Goal: Book appointment/travel/reservation

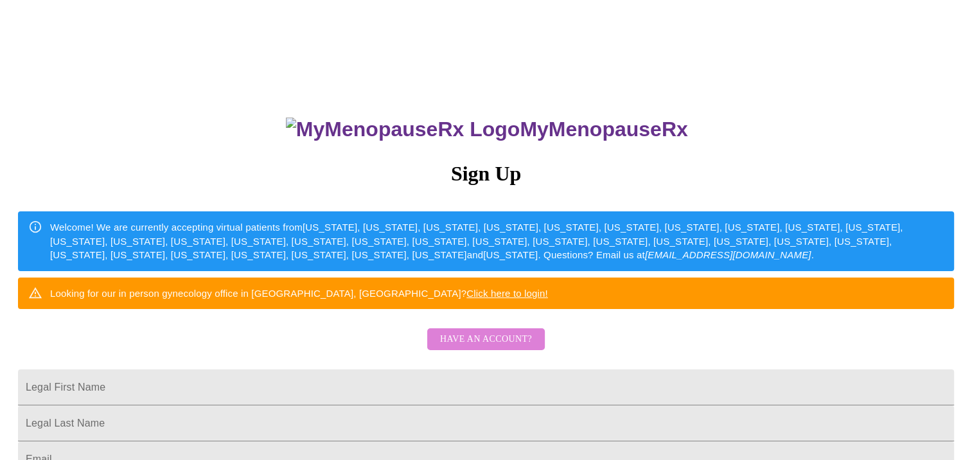
click at [504, 348] on span "Have an account?" at bounding box center [486, 340] width 92 height 16
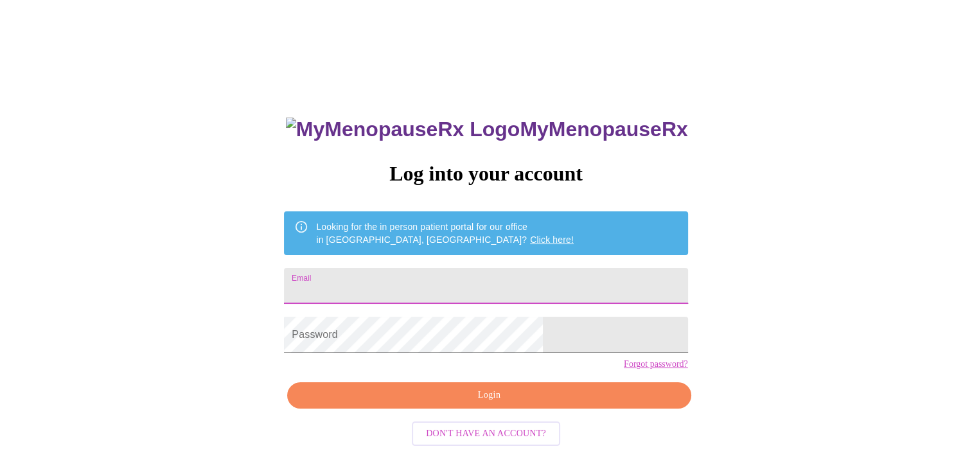
click at [434, 285] on input "Email" at bounding box center [486, 286] width 404 height 36
type input "[EMAIL_ADDRESS][DOMAIN_NAME]"
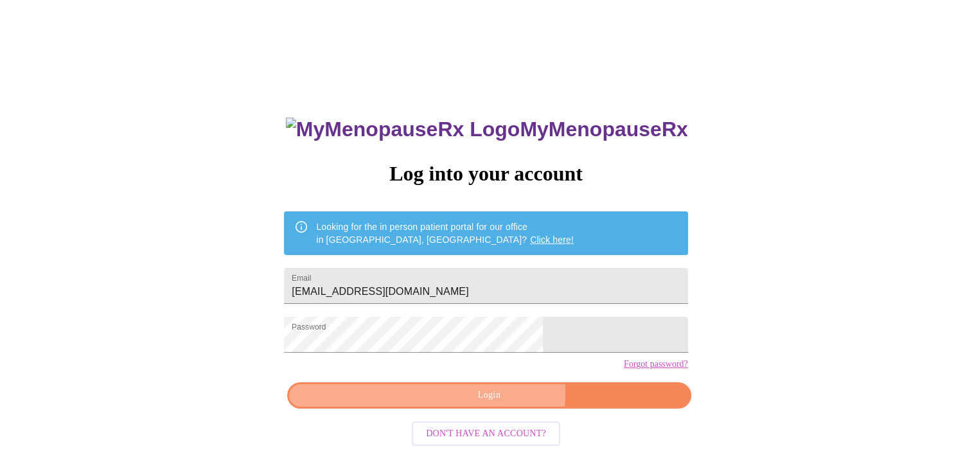
click at [499, 404] on span "Login" at bounding box center [489, 396] width 374 height 16
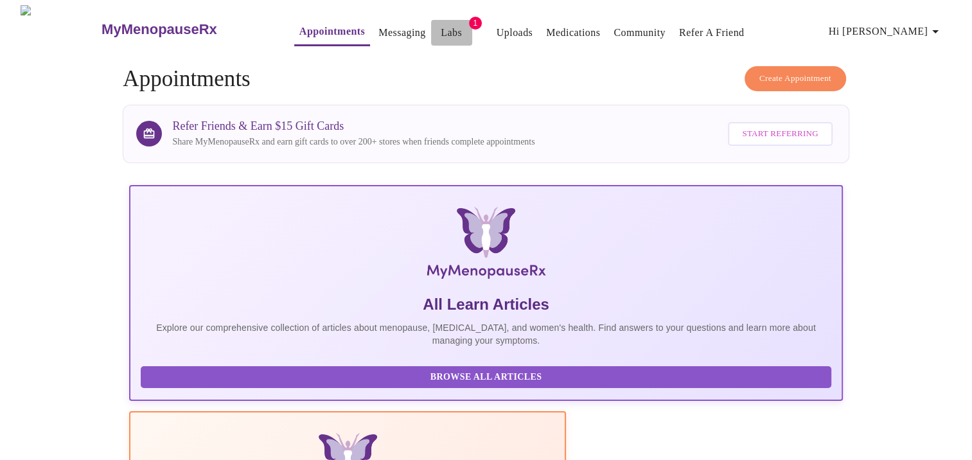
click at [441, 29] on link "Labs" at bounding box center [451, 33] width 21 height 18
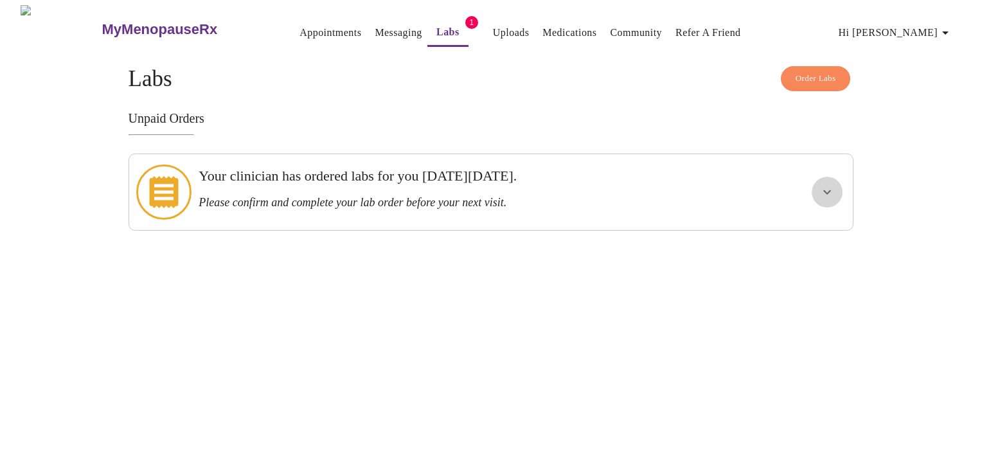
click at [836, 182] on button "show more" at bounding box center [827, 192] width 31 height 31
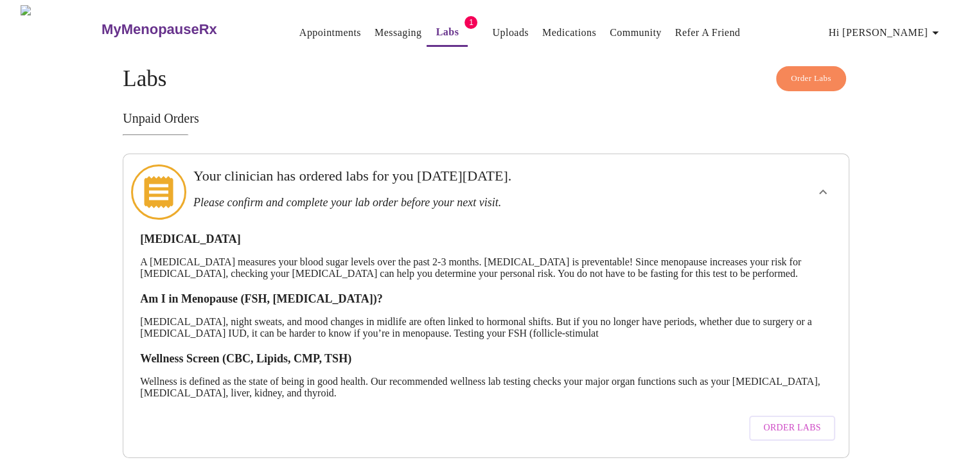
scroll to position [27, 0]
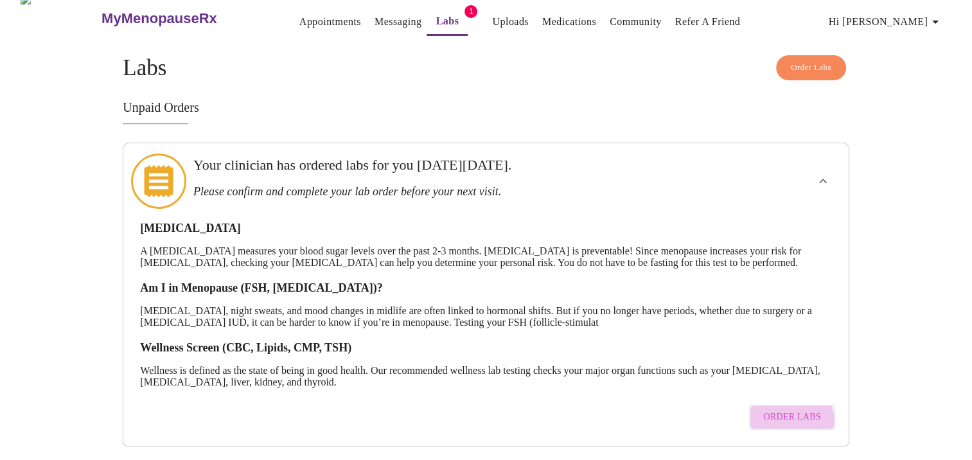
click at [788, 410] on span "Order Labs" at bounding box center [792, 417] width 57 height 16
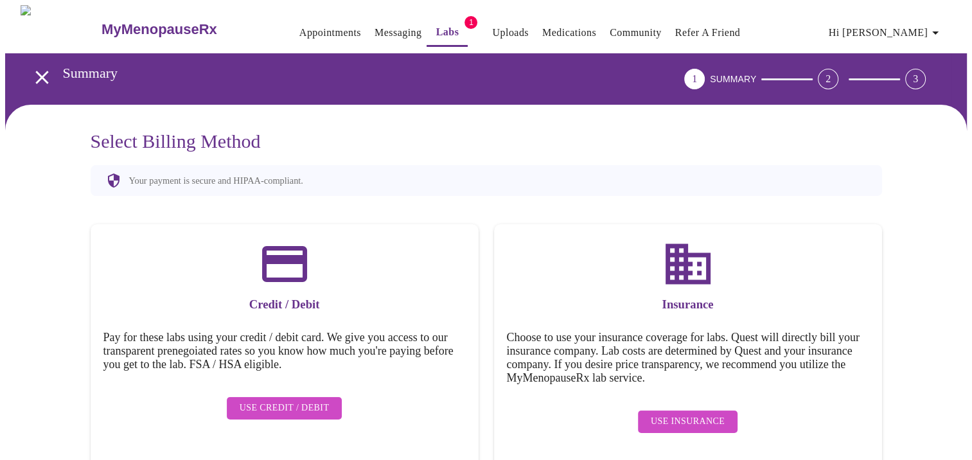
scroll to position [10, 0]
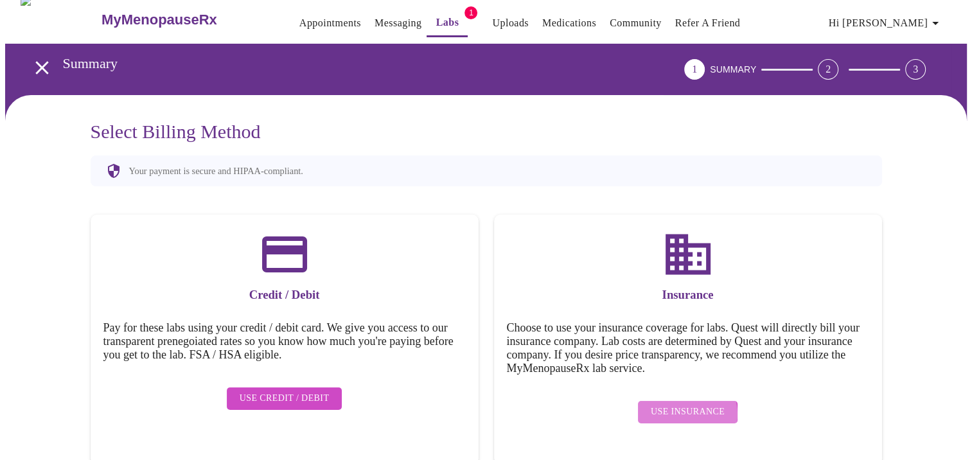
click at [683, 406] on span "Use Insurance" at bounding box center [688, 412] width 74 height 16
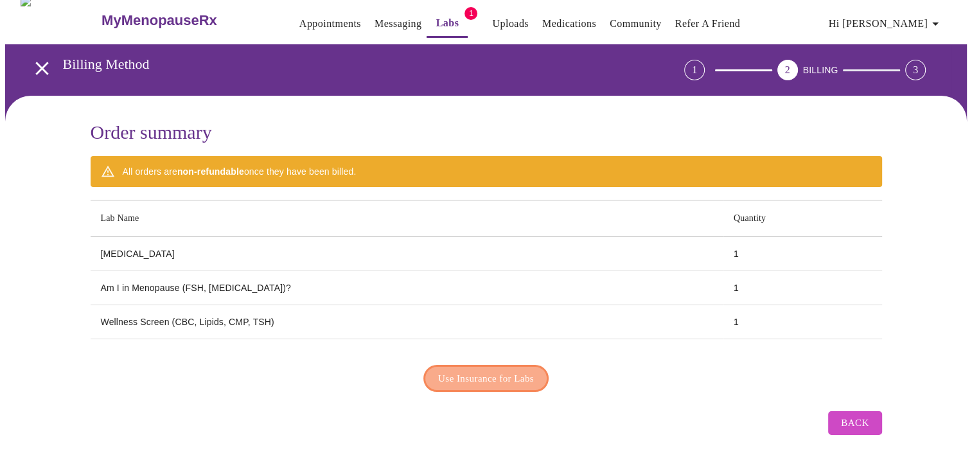
click at [510, 370] on span "Use Insurance for Labs" at bounding box center [486, 378] width 96 height 17
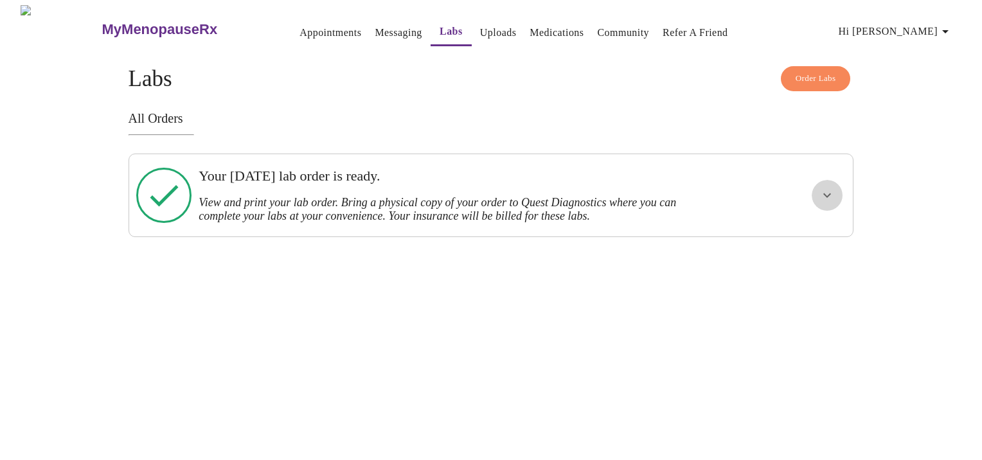
click at [823, 190] on icon "show more" at bounding box center [826, 195] width 15 height 15
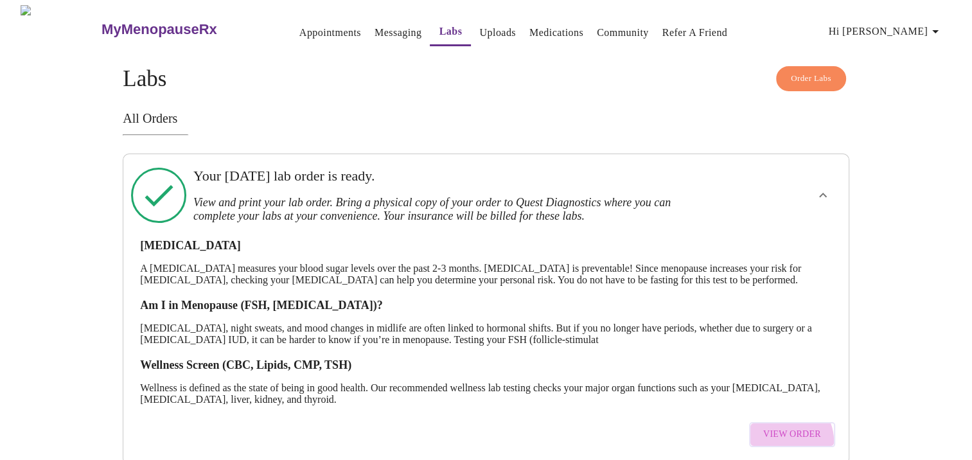
click at [789, 443] on span "View Order" at bounding box center [793, 435] width 58 height 16
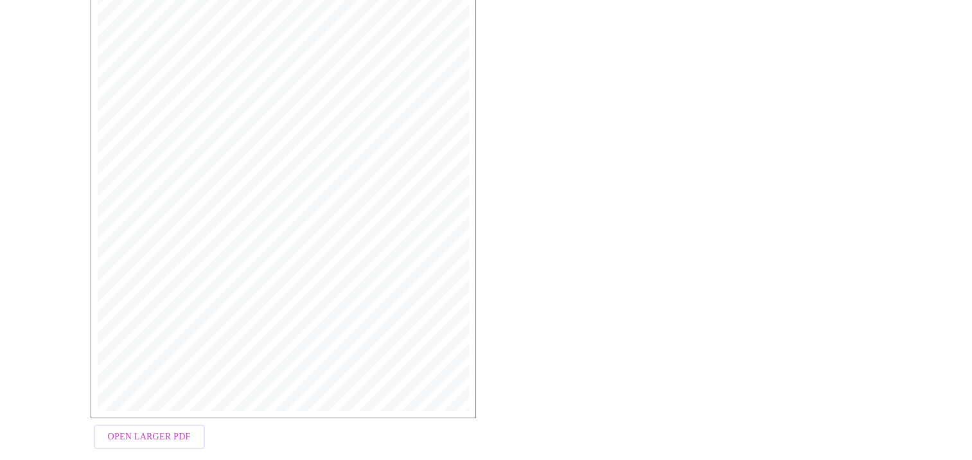
scroll to position [329, 0]
click at [123, 416] on span "Open Larger PDF" at bounding box center [149, 415] width 83 height 16
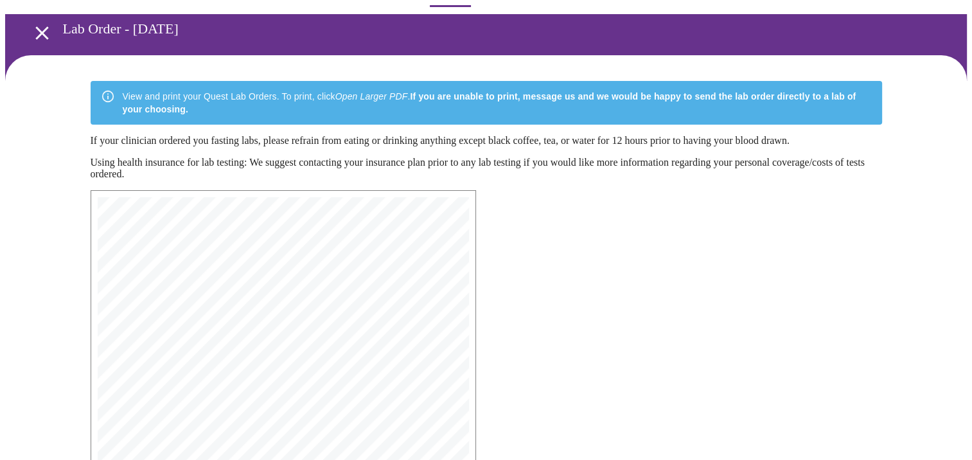
scroll to position [0, 0]
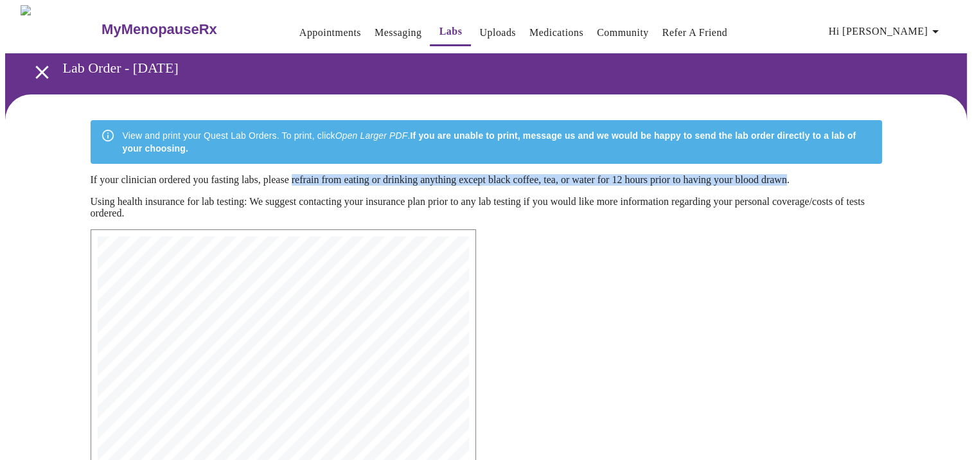
drag, startPoint x: 310, startPoint y: 171, endPoint x: 848, endPoint y: 171, distance: 537.3
click at [848, 174] on p "If your clinician ordered you fasting labs, please refrain from eating or drink…" at bounding box center [487, 180] width 792 height 12
copy p "refrain from eating or drinking anything except black coffee, tea, or water for…"
click at [895, 28] on span "Hi Megan" at bounding box center [886, 31] width 114 height 18
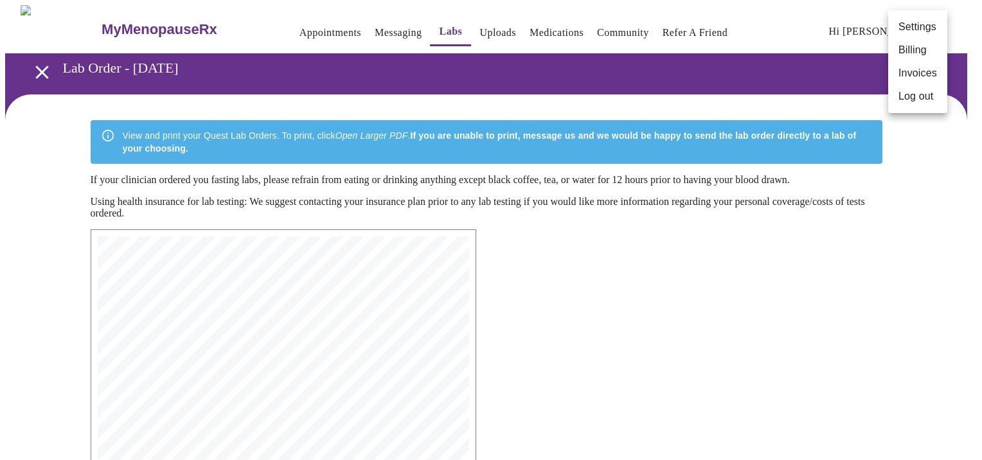
click at [317, 28] on div at bounding box center [491, 230] width 982 height 460
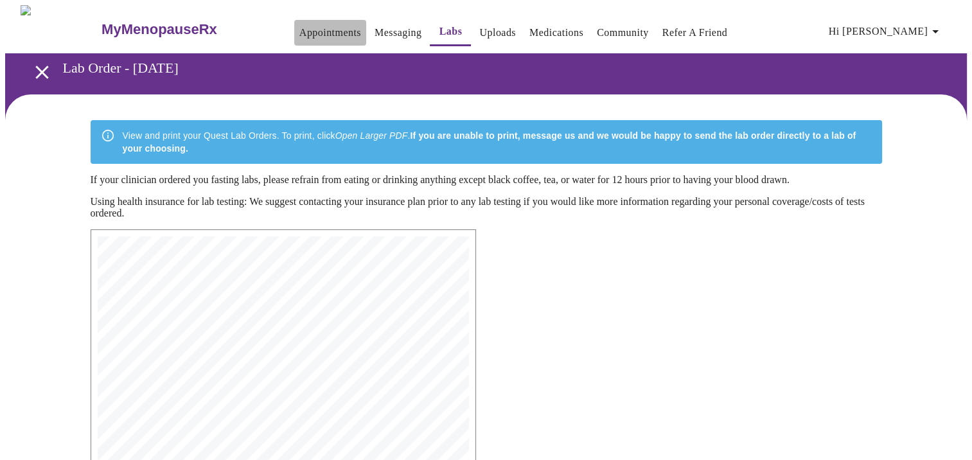
click at [300, 28] on link "Appointments" at bounding box center [331, 33] width 62 height 18
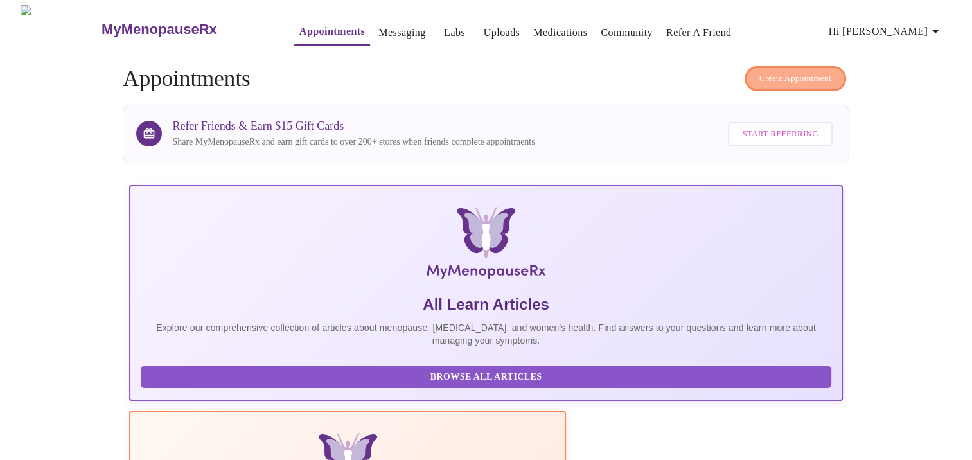
click at [797, 77] on span "Create Appointment" at bounding box center [796, 78] width 72 height 15
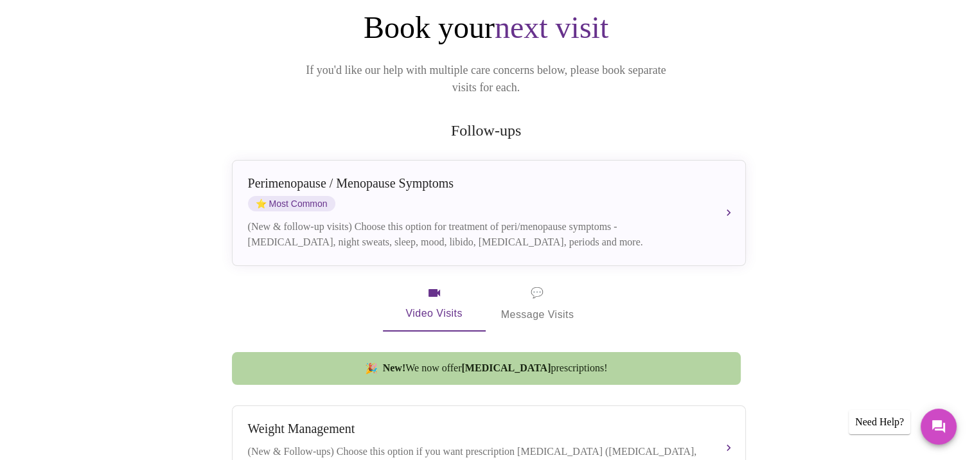
scroll to position [143, 0]
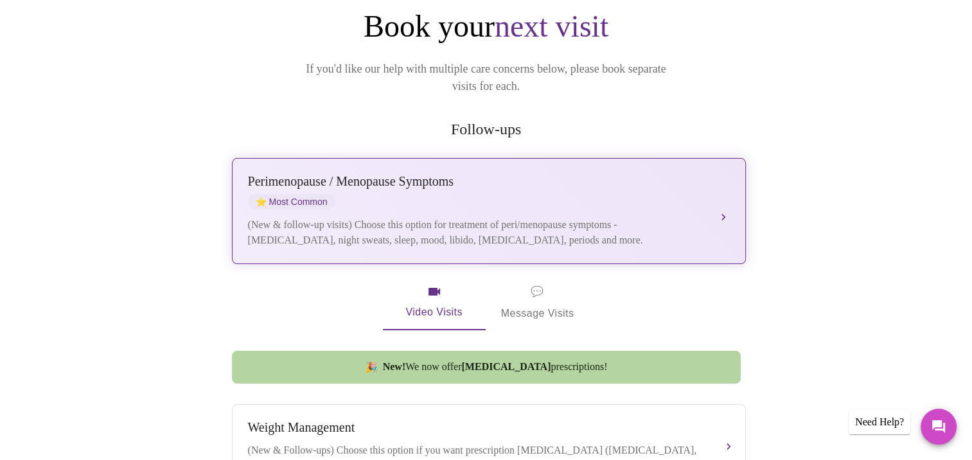
click at [617, 226] on div "(New & follow-up visits) Choose this option for treatment of peri/menopause sym…" at bounding box center [476, 232] width 456 height 31
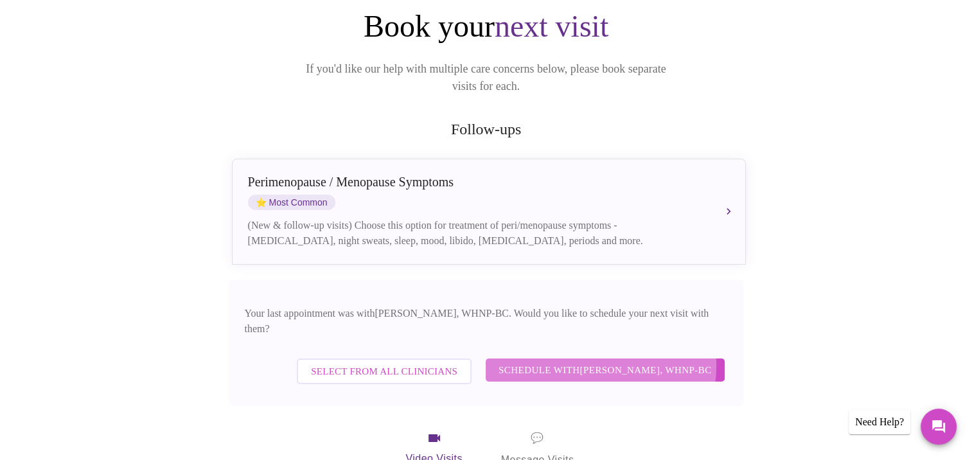
click at [607, 362] on span "Schedule with Meghan Matz, WHNP-BC" at bounding box center [605, 370] width 213 height 17
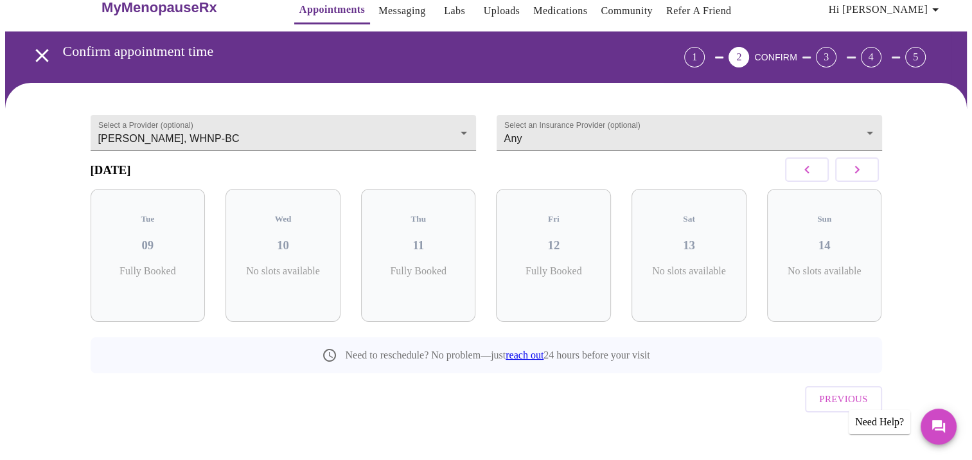
click at [854, 172] on icon "button" at bounding box center [857, 169] width 15 height 15
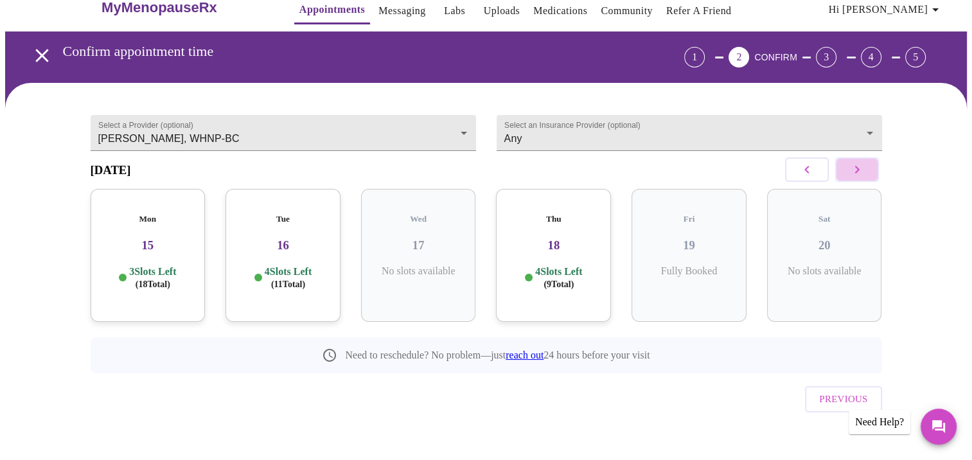
click at [854, 172] on icon "button" at bounding box center [857, 169] width 15 height 15
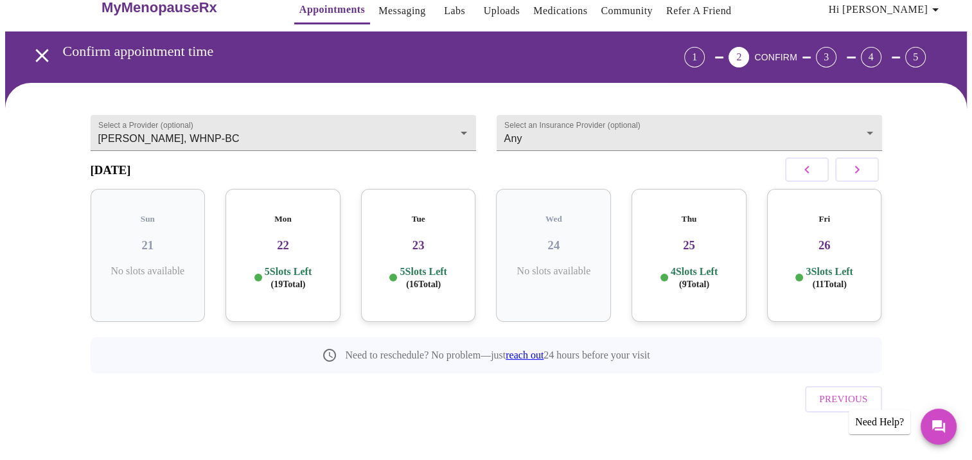
click at [825, 249] on div "Fri 26 3 Slots Left ( 11 Total)" at bounding box center [824, 255] width 115 height 133
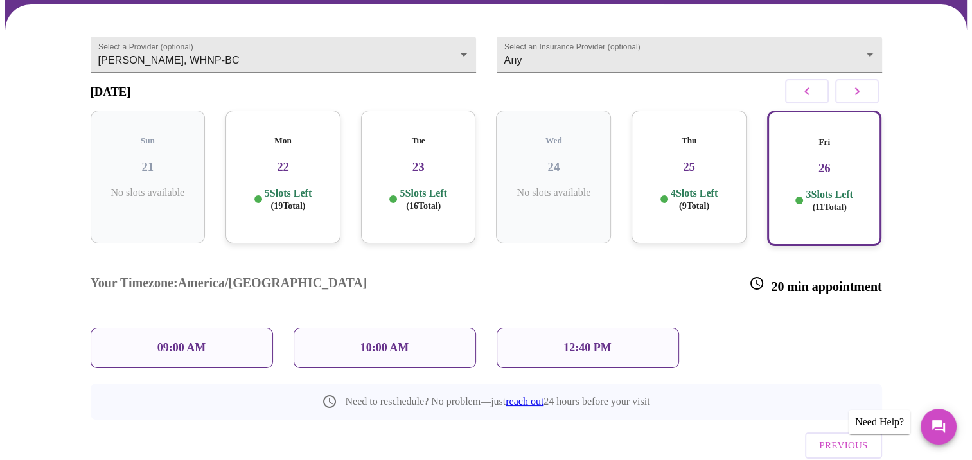
scroll to position [126, 0]
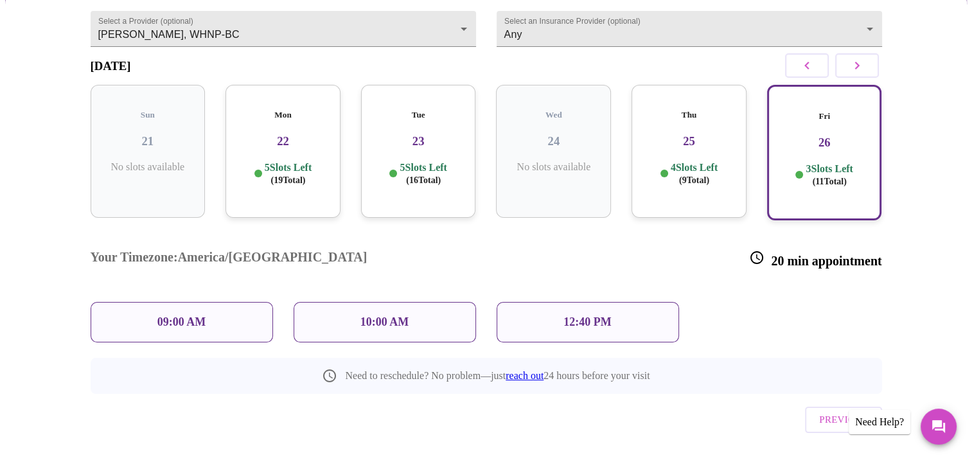
click at [205, 316] on p "09:00 AM" at bounding box center [181, 322] width 49 height 13
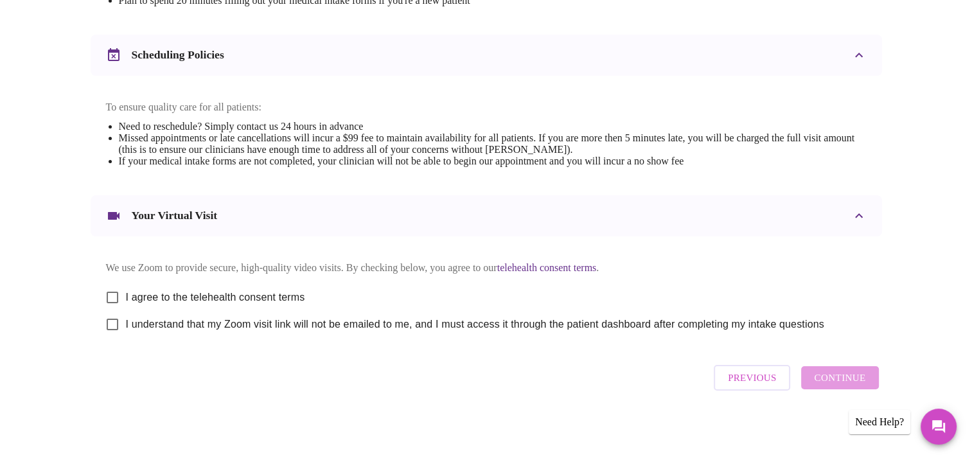
scroll to position [462, 0]
click at [111, 300] on input "I agree to the telehealth consent terms" at bounding box center [112, 297] width 27 height 27
checkbox input "true"
click at [111, 334] on input "I understand that my Zoom visit link will not be emailed to me, and I must acce…" at bounding box center [112, 324] width 27 height 27
checkbox input "true"
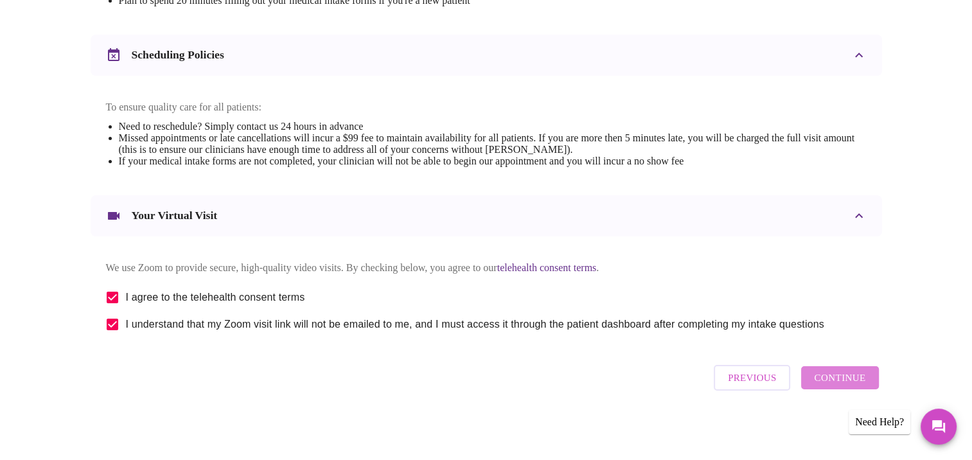
click at [852, 386] on span "Continue" at bounding box center [839, 378] width 51 height 17
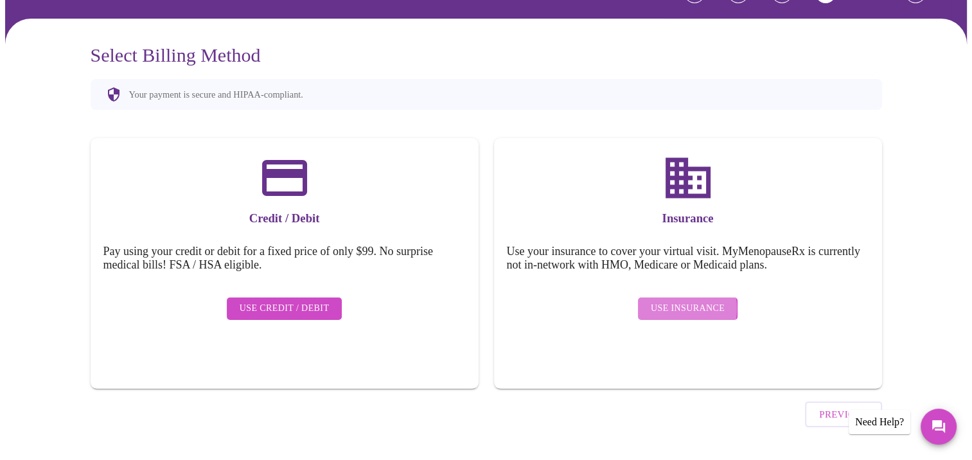
click at [668, 301] on span "Use Insurance" at bounding box center [688, 309] width 74 height 16
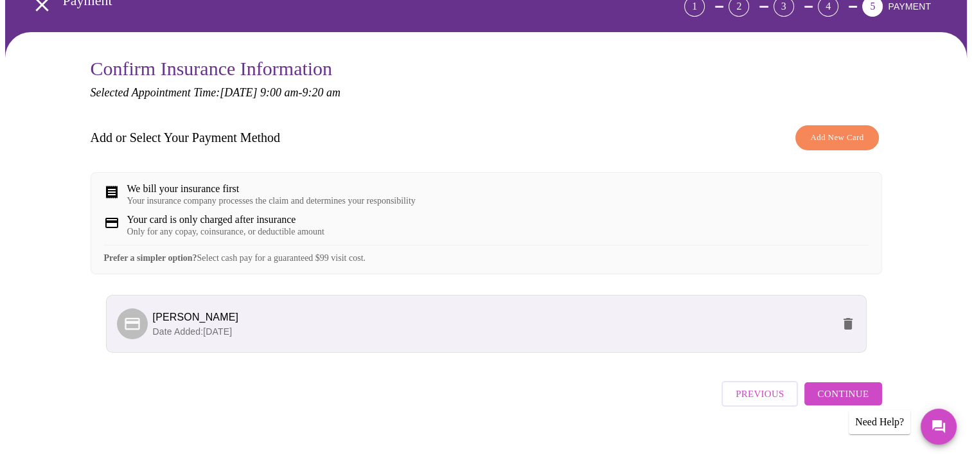
scroll to position [79, 0]
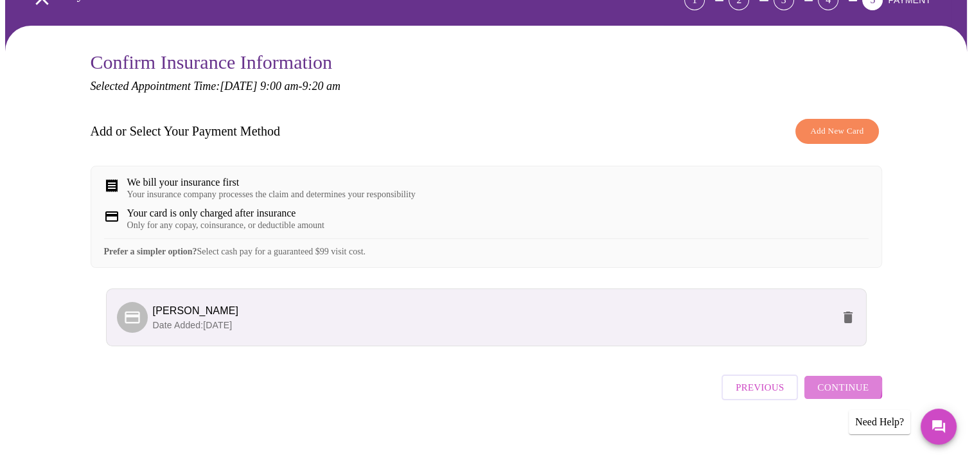
click at [838, 396] on span "Continue" at bounding box center [843, 387] width 51 height 17
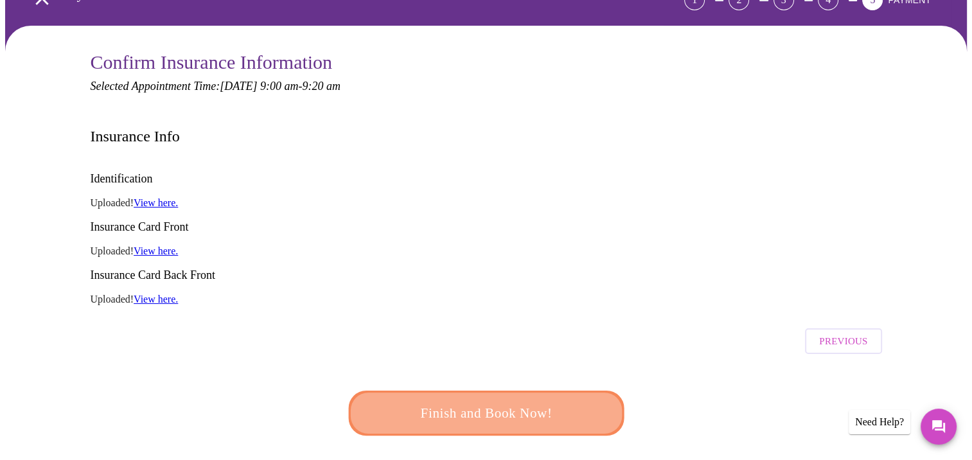
click at [496, 391] on button "Finish and Book Now!" at bounding box center [486, 413] width 278 height 45
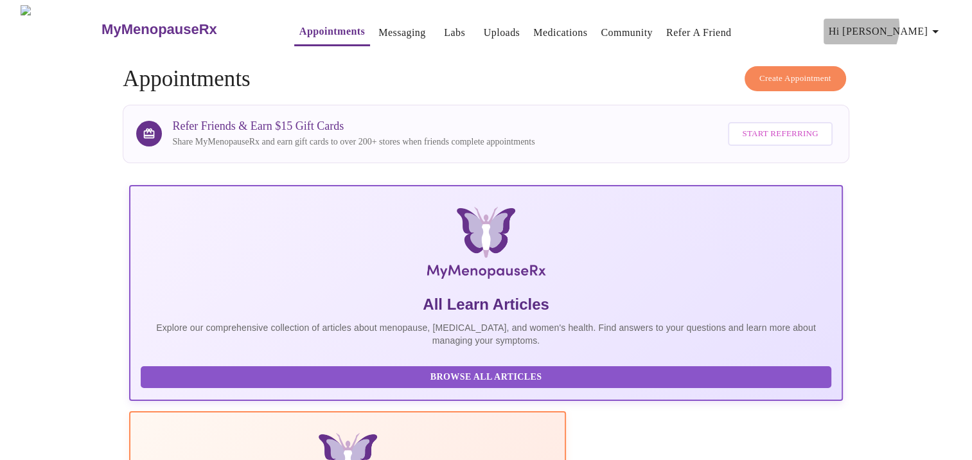
click at [906, 22] on span "Hi Megan" at bounding box center [886, 31] width 114 height 18
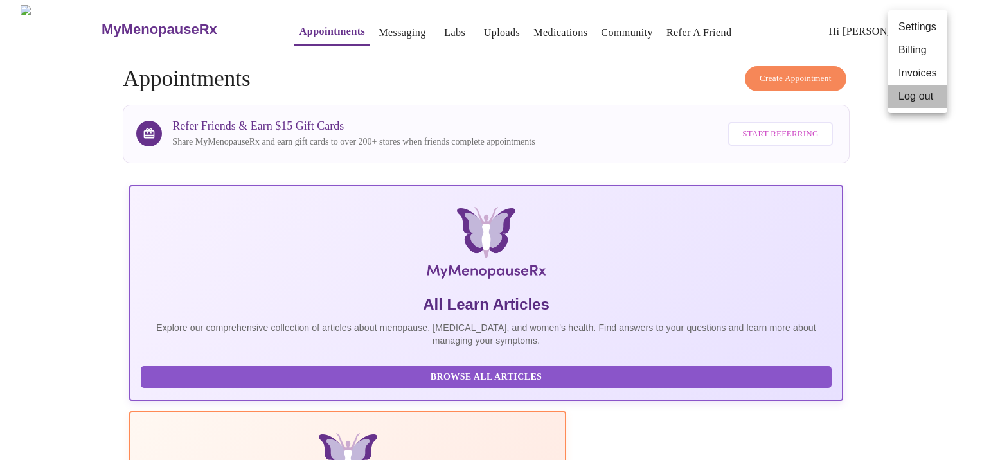
click at [906, 102] on li "Log out" at bounding box center [917, 96] width 59 height 23
